Goal: Information Seeking & Learning: Check status

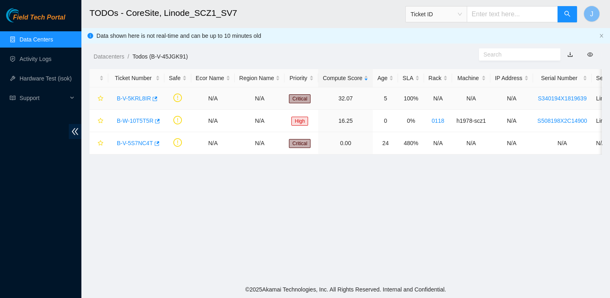
click at [138, 99] on link "B-V-5KRL8IR" at bounding box center [134, 98] width 34 height 7
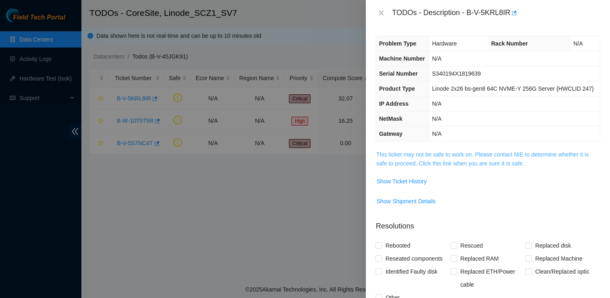
click at [408, 167] on link "This ticket may not be safe to work on. Please contact NIE to determine whether…" at bounding box center [482, 158] width 212 height 15
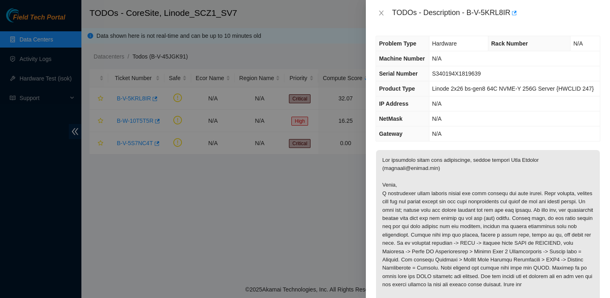
click at [471, 9] on div "TODOs - Description - B-V-5KRL8IR" at bounding box center [496, 13] width 208 height 13
click at [509, 13] on div "TODOs - Description - B-V-5KRL8IR" at bounding box center [496, 13] width 208 height 13
copy div "B-V-5KRL8IR"
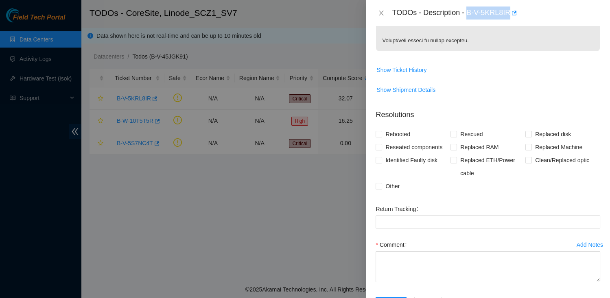
scroll to position [201, 0]
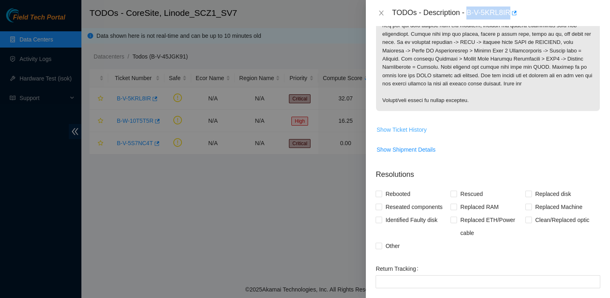
click at [407, 134] on span "Show Ticket History" at bounding box center [402, 129] width 50 height 9
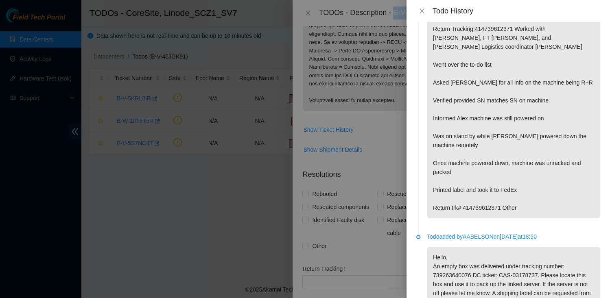
scroll to position [331, 0]
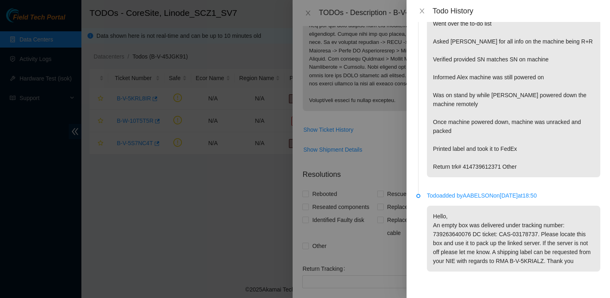
click at [471, 244] on p "Hello, An empty box was delivered under tracking number: 739263640076 DC ticket…" at bounding box center [513, 239] width 173 height 66
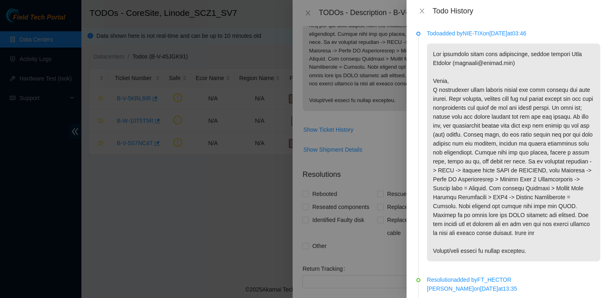
scroll to position [1, 0]
click at [420, 9] on icon "close" at bounding box center [422, 11] width 7 height 7
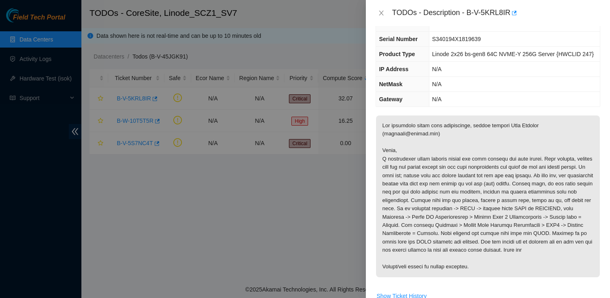
scroll to position [0, 0]
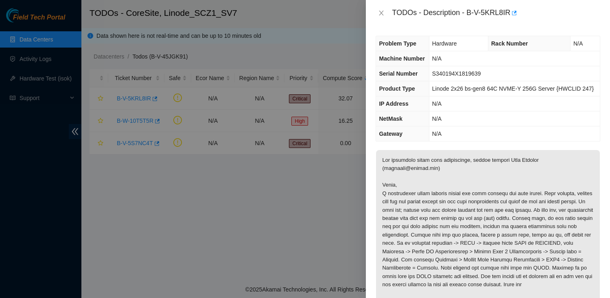
click at [446, 77] on span "S340194X1819639" at bounding box center [456, 73] width 49 height 7
copy span "S340194X1819639"
click at [455, 92] on td "Linode 2x26 bs-gen8 64C NVME-Y 256G Server {HWCLID 247}" at bounding box center [514, 88] width 171 height 15
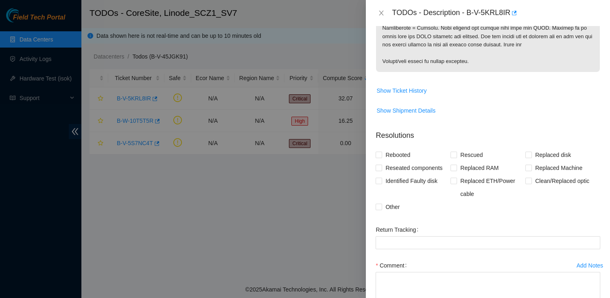
scroll to position [229, 0]
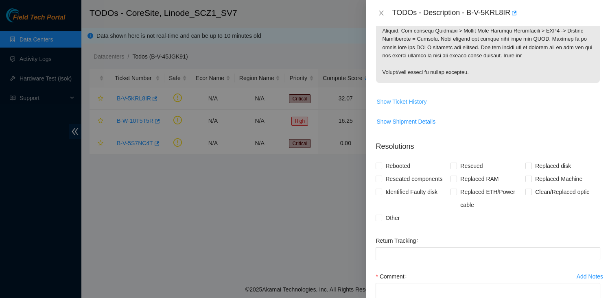
click at [398, 106] on span "Show Ticket History" at bounding box center [402, 101] width 50 height 9
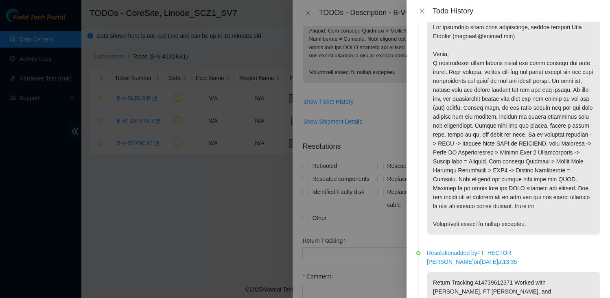
scroll to position [0, 0]
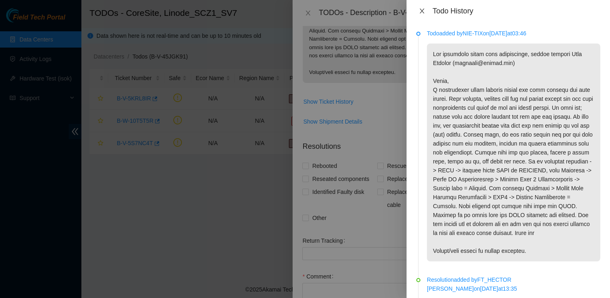
click at [422, 10] on icon "close" at bounding box center [422, 11] width 4 height 5
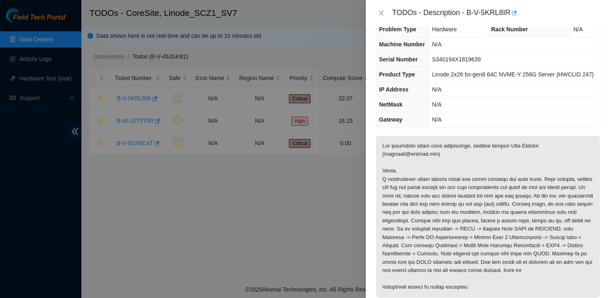
scroll to position [15, 0]
click at [469, 12] on div "TODOs - Description - B-V-5KRL8IR" at bounding box center [496, 13] width 208 height 13
click at [511, 12] on div "TODOs - Description - B-V-5KRL8IR" at bounding box center [496, 13] width 208 height 13
copy div "B-V-5KRL8IR"
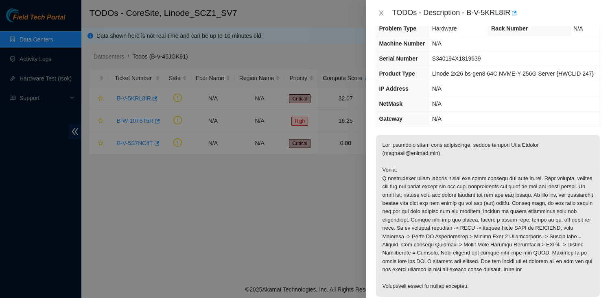
click at [448, 63] on td "S340194X1819639" at bounding box center [514, 58] width 171 height 15
copy span "S340194X1819639"
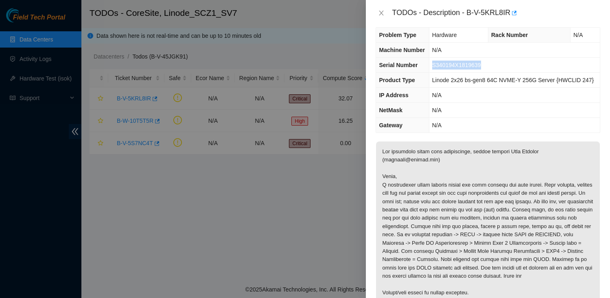
scroll to position [0, 0]
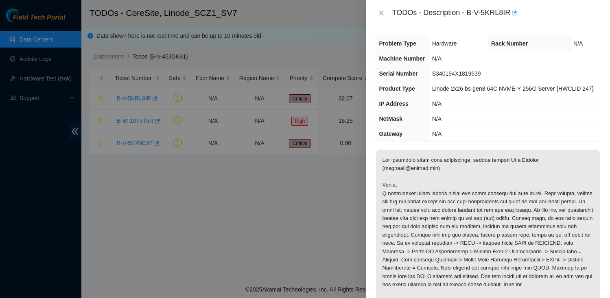
click at [472, 13] on div "TODOs - Description - B-V-5KRL8IR" at bounding box center [496, 13] width 208 height 13
click at [468, 13] on div "TODOs - Description - B-V-5KRL8IR" at bounding box center [496, 13] width 208 height 13
click at [510, 13] on div "TODOs - Description - B-V-5KRL8IR" at bounding box center [496, 13] width 208 height 13
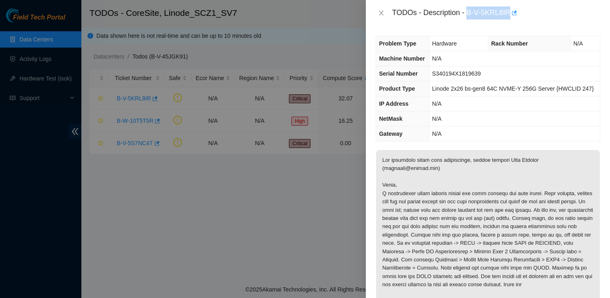
copy div "B-V-5KRL8IR"
click at [517, 13] on button "button" at bounding box center [513, 13] width 7 height 13
click at [484, 200] on p at bounding box center [488, 231] width 224 height 162
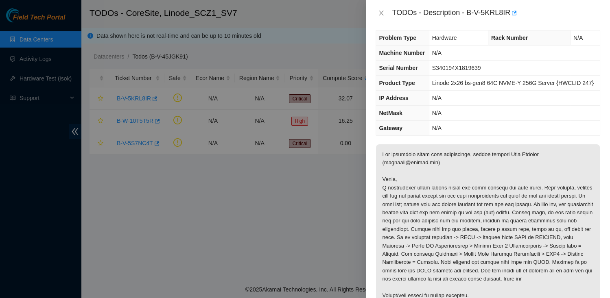
scroll to position [9, 0]
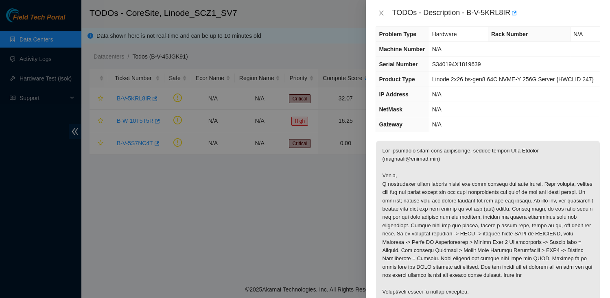
click at [390, 68] on span "Serial Number" at bounding box center [398, 64] width 39 height 7
click at [466, 68] on td "S340194X1819639" at bounding box center [514, 64] width 171 height 15
click at [383, 68] on span "Serial Number" at bounding box center [398, 64] width 39 height 7
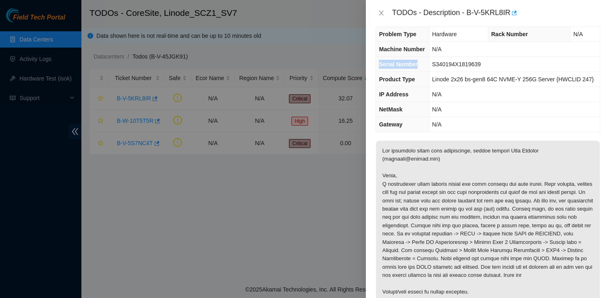
click at [383, 68] on span "Serial Number" at bounding box center [398, 64] width 39 height 7
copy span "Serial Number"
click at [466, 72] on td "S340194X1819639" at bounding box center [514, 64] width 171 height 15
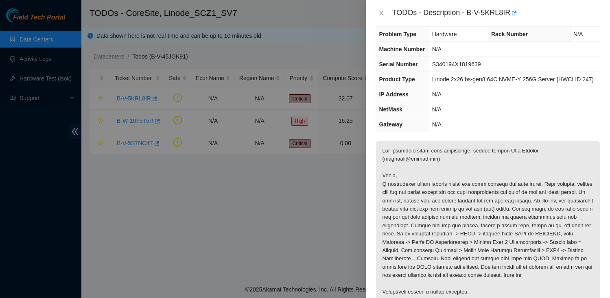
click at [435, 68] on span "S340194X1819639" at bounding box center [456, 64] width 49 height 7
copy span "S340194X1819639"
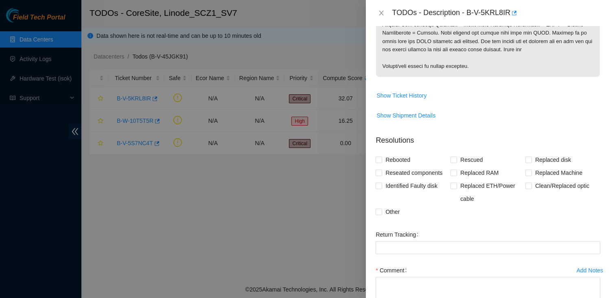
scroll to position [228, 0]
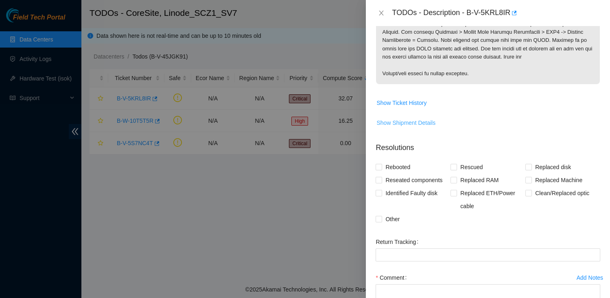
click at [418, 127] on span "Show Shipment Details" at bounding box center [406, 122] width 59 height 9
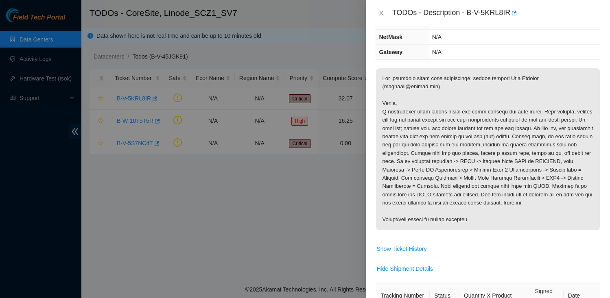
scroll to position [0, 0]
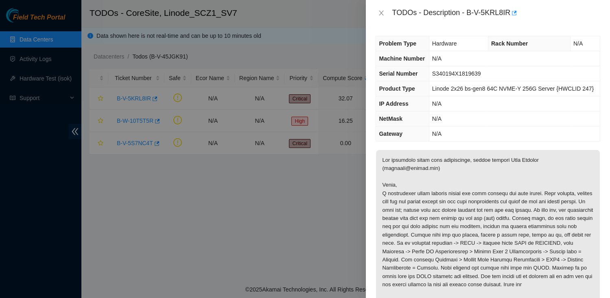
click at [471, 15] on div "TODOs - Description - B-V-5KRL8IR" at bounding box center [496, 13] width 208 height 13
click at [509, 12] on div "TODOs - Description - B-V-5KRL8IR" at bounding box center [496, 13] width 208 height 13
click at [515, 13] on icon "button" at bounding box center [514, 13] width 6 height 6
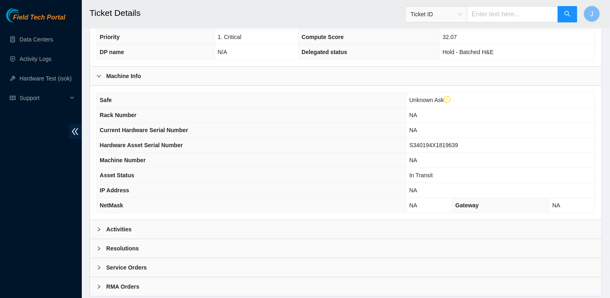
scroll to position [219, 0]
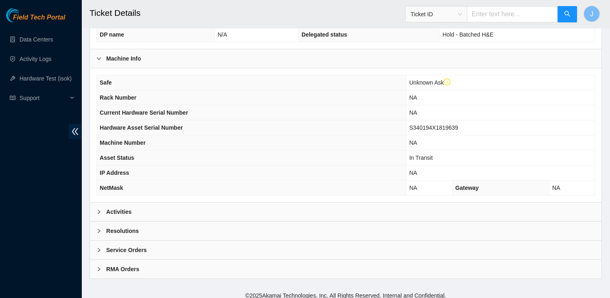
click at [135, 207] on div "Activities" at bounding box center [346, 212] width 512 height 19
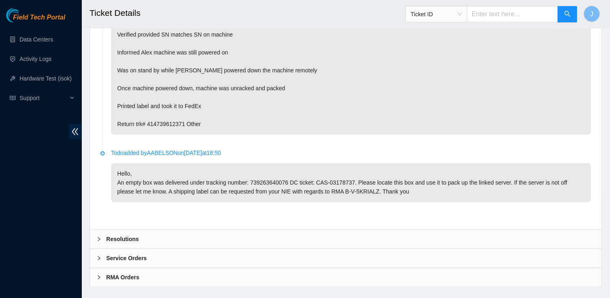
scroll to position [640, 0]
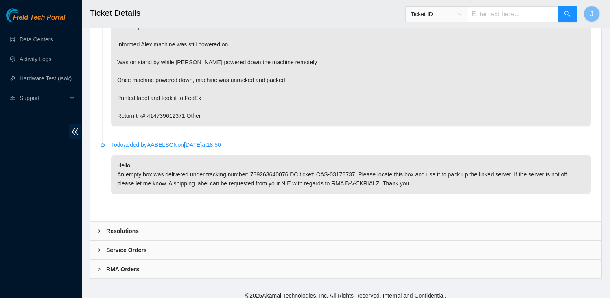
click at [132, 228] on b "Resolutions" at bounding box center [122, 231] width 33 height 9
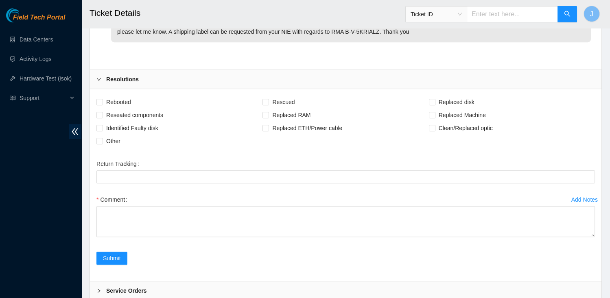
scroll to position [832, 0]
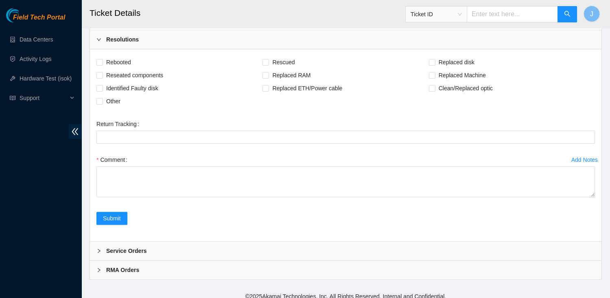
click at [128, 247] on b "Service Orders" at bounding box center [126, 251] width 41 height 9
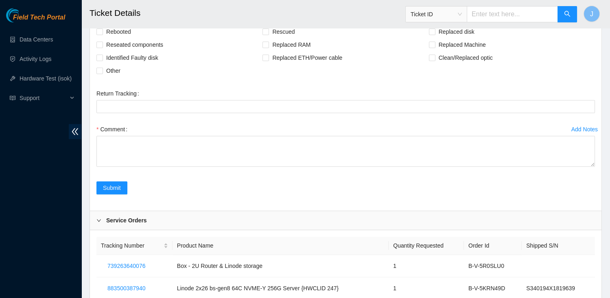
scroll to position [908, 0]
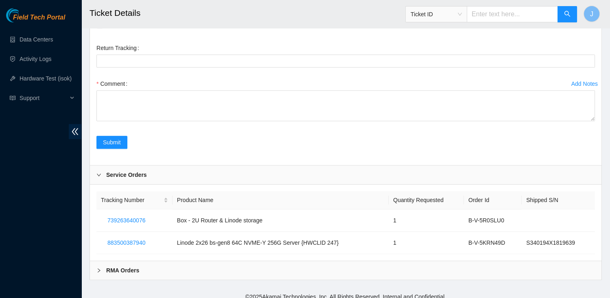
click at [133, 266] on b "RMA Orders" at bounding box center [122, 270] width 33 height 9
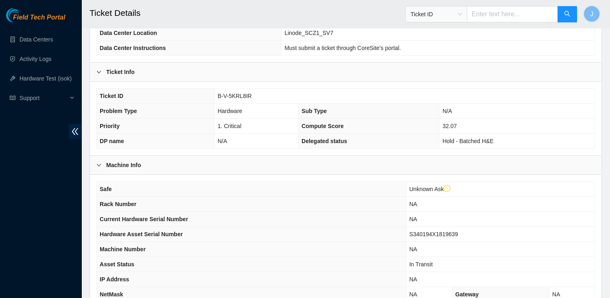
scroll to position [0, 0]
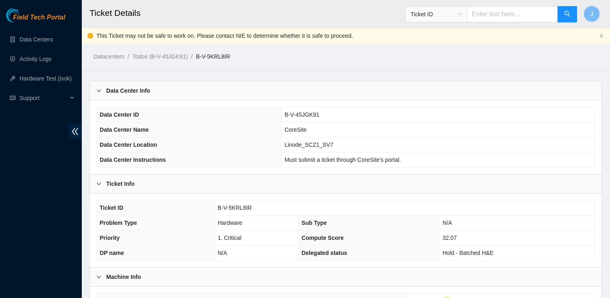
click at [125, 88] on b "Data Center Info" at bounding box center [128, 90] width 44 height 9
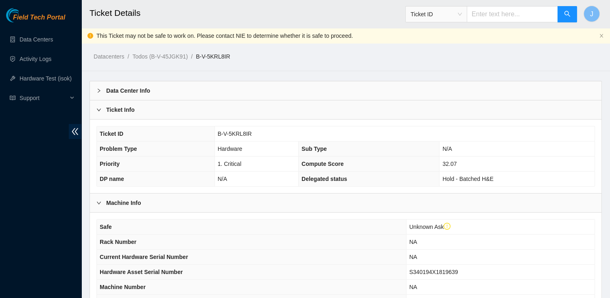
click at [125, 88] on b "Data Center Info" at bounding box center [128, 90] width 44 height 9
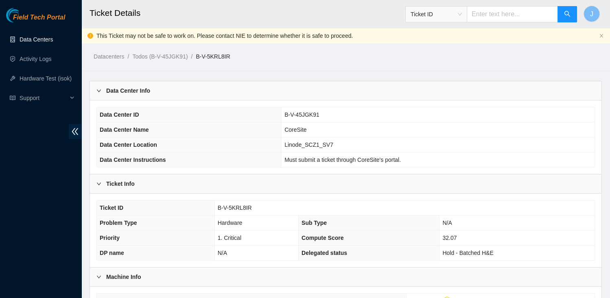
click at [27, 39] on link "Data Centers" at bounding box center [36, 39] width 33 height 7
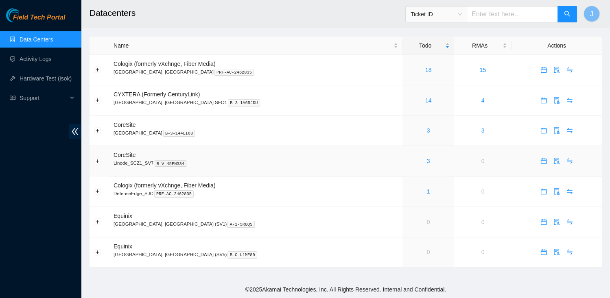
click at [407, 160] on div "3" at bounding box center [428, 161] width 43 height 9
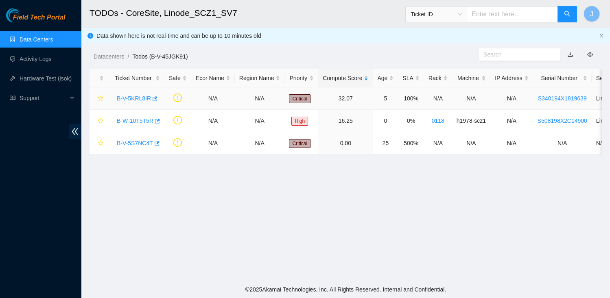
click at [143, 99] on link "B-V-5KRL8IR" at bounding box center [134, 98] width 34 height 7
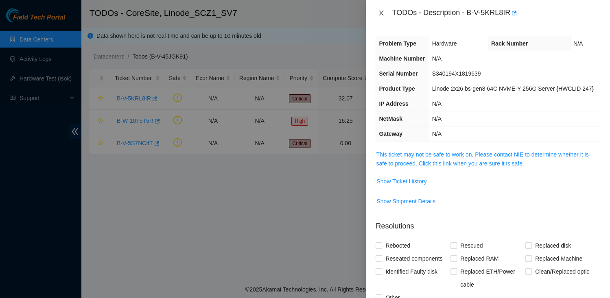
click at [383, 16] on button "Close" at bounding box center [381, 13] width 11 height 8
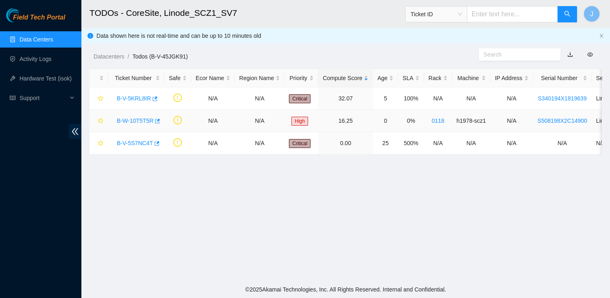
click at [135, 118] on link "B-W-10T5T5R" at bounding box center [135, 121] width 37 height 7
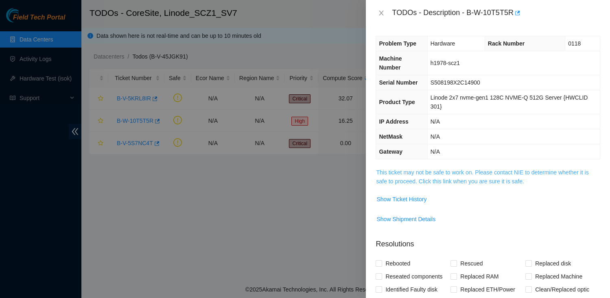
click at [463, 169] on link "This ticket may not be safe to work on. Please contact NIE to determine whether…" at bounding box center [482, 176] width 212 height 15
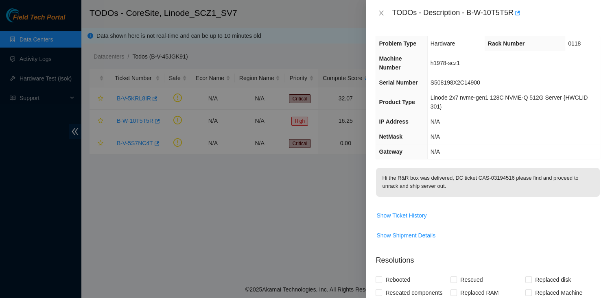
scroll to position [6, 0]
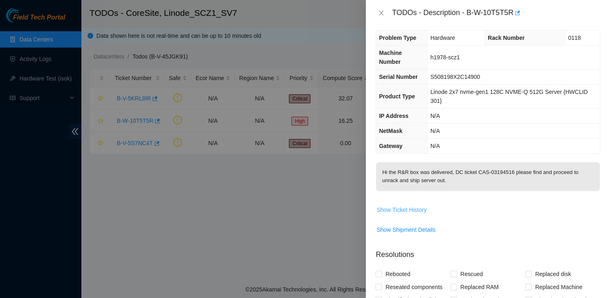
click at [402, 208] on span "Show Ticket History" at bounding box center [402, 210] width 50 height 9
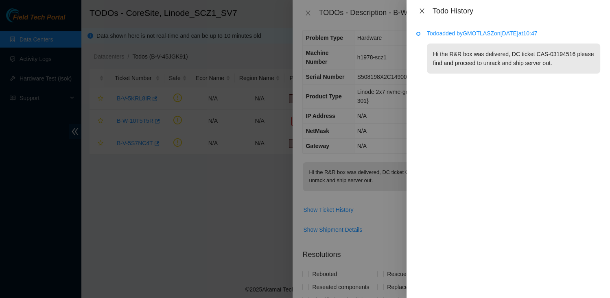
click at [420, 9] on icon "close" at bounding box center [422, 11] width 4 height 5
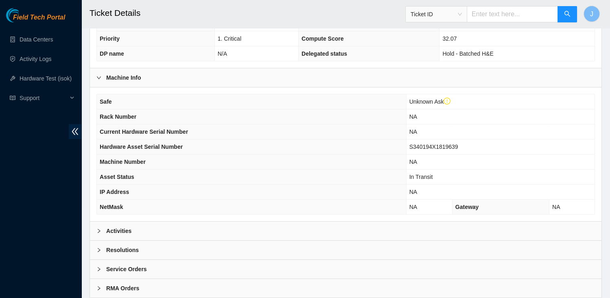
scroll to position [219, 0]
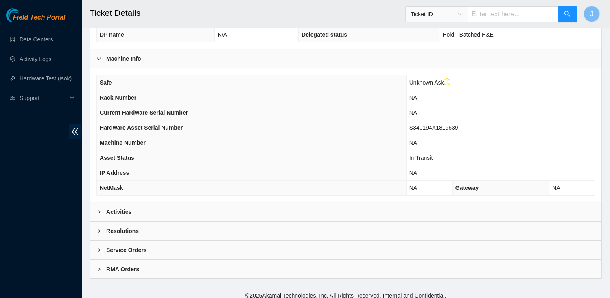
click at [118, 260] on div "RMA Orders" at bounding box center [346, 269] width 512 height 19
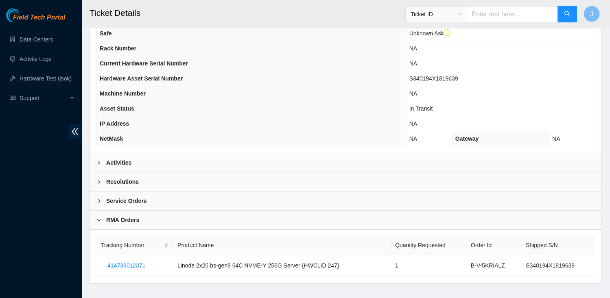
scroll to position [267, 0]
